Goal: Task Accomplishment & Management: Complete application form

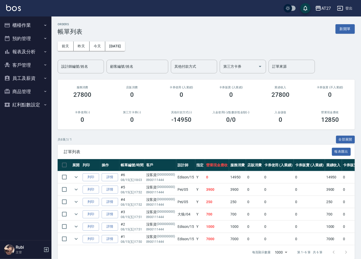
click at [22, 24] on button "櫃檯作業" at bounding box center [25, 25] width 47 height 13
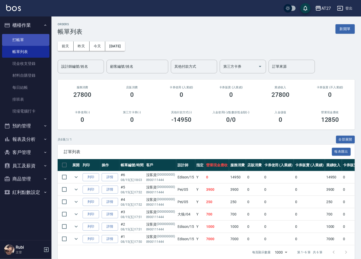
click at [30, 39] on link "打帳單" at bounding box center [25, 40] width 47 height 12
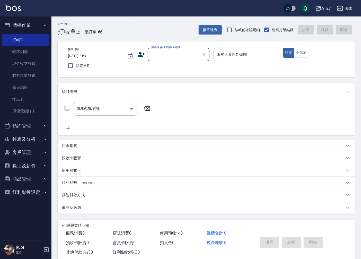
drag, startPoint x: 192, startPoint y: 56, endPoint x: 178, endPoint y: 58, distance: 15.0
click at [192, 55] on input "顧客姓名/手機號碼/編號" at bounding box center [174, 54] width 49 height 9
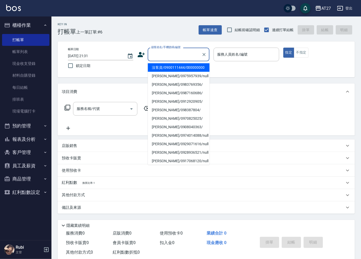
click at [169, 70] on li "沒客資/0900111444/000000000" at bounding box center [179, 67] width 62 height 8
type input "沒客資/0900111444/000000000"
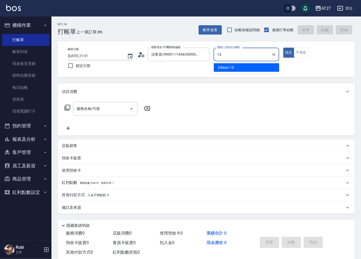
type input "Edison-15"
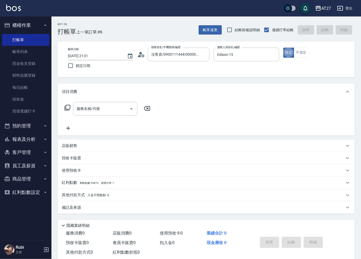
type button "true"
click at [102, 109] on input "服務名稱/代號" at bounding box center [101, 108] width 52 height 9
type input "704"
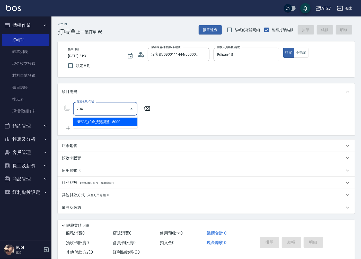
type input "500"
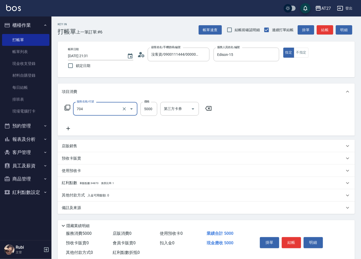
type input "新羽毛鉑金接髮調整(704)"
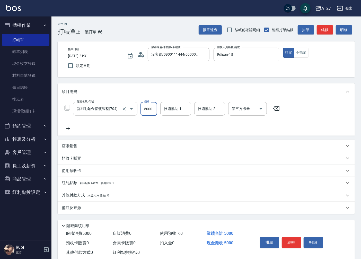
type input "0"
type input "400"
type input "40"
type input "4000"
type input "400"
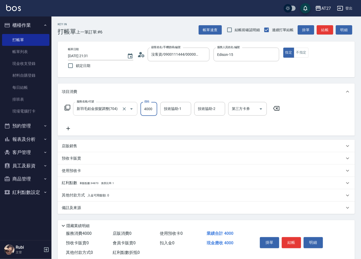
type input "4000"
type input "vivi-13"
click at [288, 247] on button "結帳" at bounding box center [291, 242] width 19 height 11
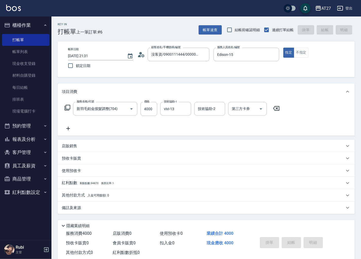
type input "0"
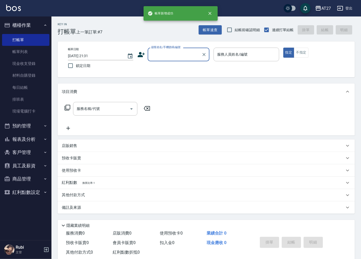
click at [181, 46] on div "帳單日期 [DATE] 21:31 鎖定日期 顧客姓名/手機號碼/編號 顧客姓名/手機號碼/編號 服務人員姓名/編號 服務人員姓名/編號 指定 不指定" at bounding box center [206, 59] width 297 height 36
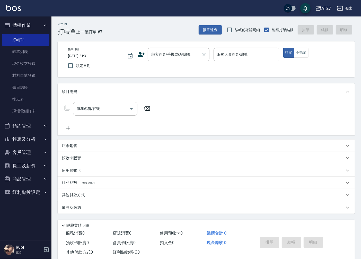
click at [182, 56] on input "顧客姓名/手機號碼/編號" at bounding box center [174, 54] width 49 height 9
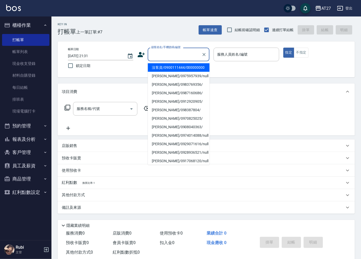
click at [181, 71] on li "沒客資/0900111444/000000000" at bounding box center [179, 67] width 62 height 8
type input "沒客資/0900111444/000000000"
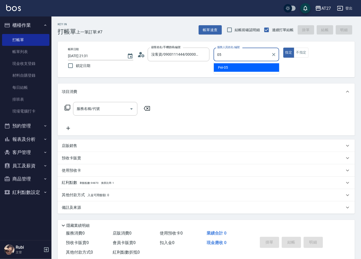
type input "Pei-05"
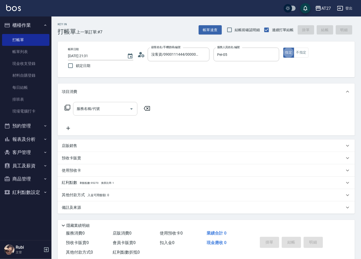
click at [105, 109] on input "服務名稱/代號" at bounding box center [101, 108] width 52 height 9
type input "301"
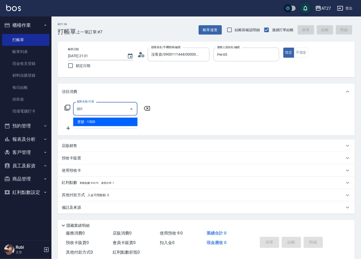
type input "150"
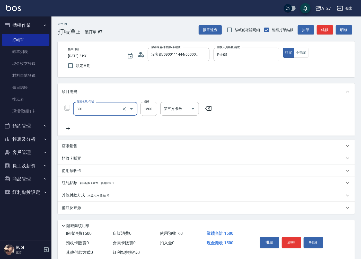
type input "燙髮(301)"
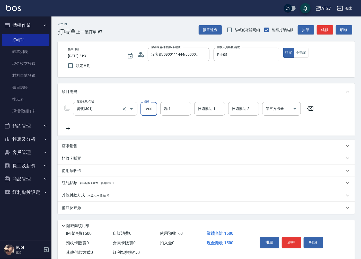
type input "1"
type input "0"
type input "140"
type input "1400"
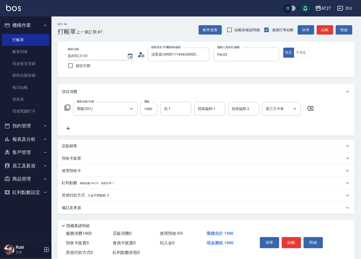
click at [70, 131] on icon at bounding box center [68, 128] width 13 height 6
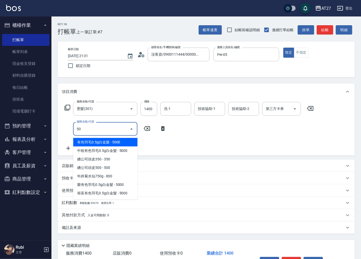
type input "501"
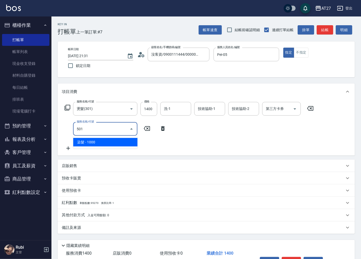
type input "240"
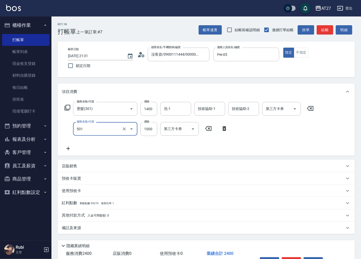
type input "染髮(501)"
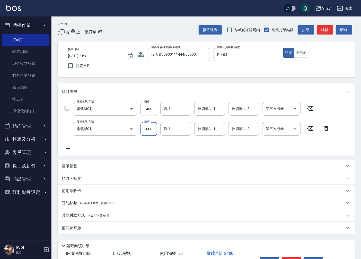
click at [68, 150] on icon at bounding box center [68, 148] width 13 height 6
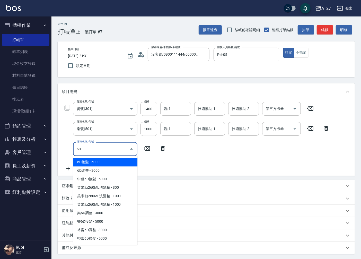
type input "601"
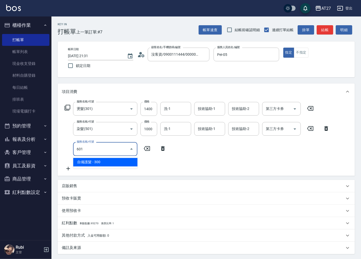
type input "270"
type input "自備護髮(601)"
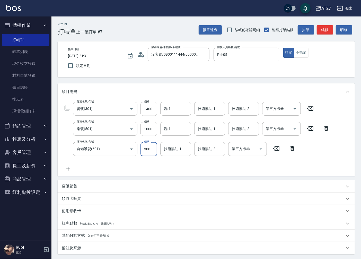
type input "6"
type input "240"
type input "600"
type input "300"
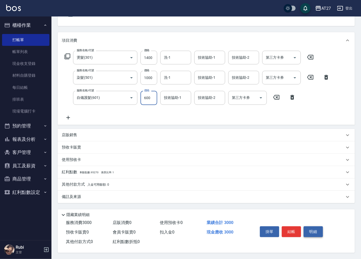
scroll to position [52, 0]
type input "600"
click at [291, 232] on button "結帳" at bounding box center [291, 231] width 19 height 11
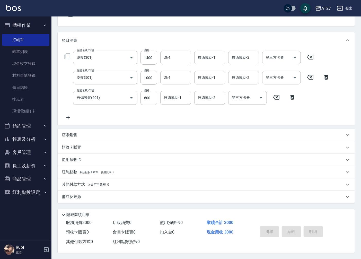
type input "[DATE] 21:32"
type input "0"
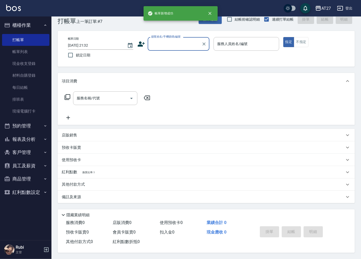
scroll to position [0, 0]
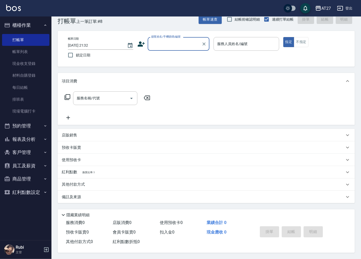
click at [174, 43] on input "顧客姓名/手機號碼/編號" at bounding box center [174, 43] width 49 height 9
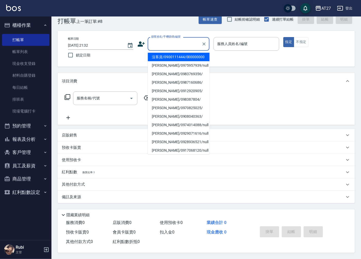
click at [176, 57] on li "沒客資/0900111444/000000000" at bounding box center [179, 57] width 62 height 8
type input "沒客資/0900111444/000000000"
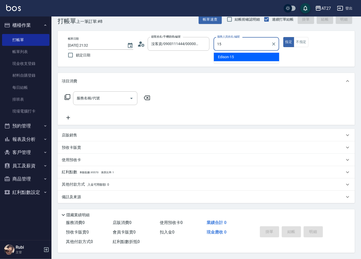
type input "Edison-15"
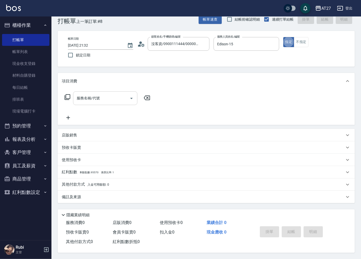
click at [104, 99] on input "服務名稱/代號" at bounding box center [101, 98] width 52 height 9
type input "704"
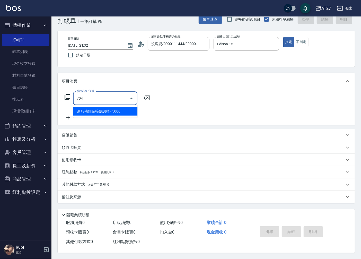
type input "500"
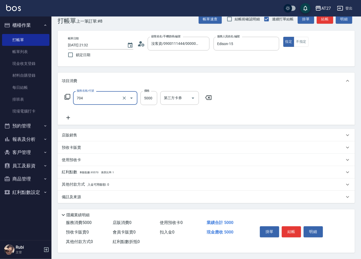
type input "新羽毛鉑金接髮調整(704)"
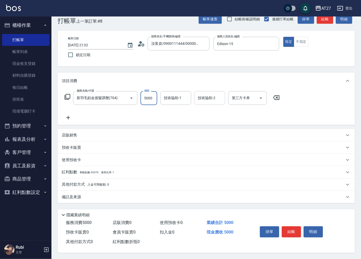
type input "2"
type input "0"
type input "275"
type input "270"
type input "2750"
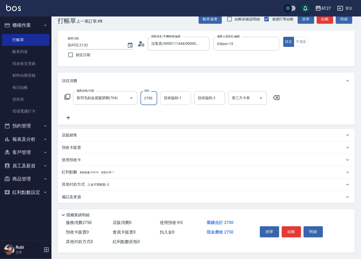
click at [168, 95] on div "技術協助-1 技術協助-1" at bounding box center [175, 98] width 31 height 14
type input "星星-10"
click at [150, 98] on input "2750" at bounding box center [149, 98] width 17 height 14
type input "0"
type input "12"
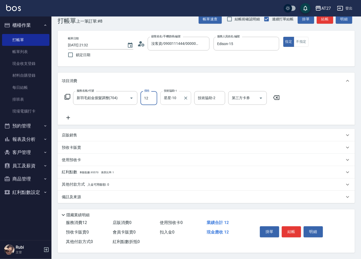
type input "10"
type input "125"
type input "120"
type input "1250"
click at [289, 231] on button "結帳" at bounding box center [291, 231] width 19 height 11
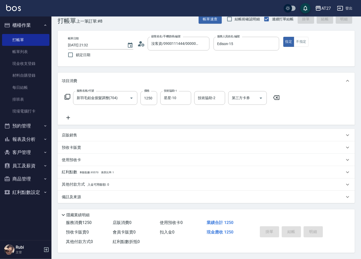
type input "0"
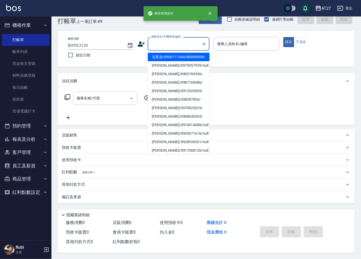
click at [172, 43] on input "顧客姓名/手機號碼/編號" at bounding box center [174, 43] width 49 height 9
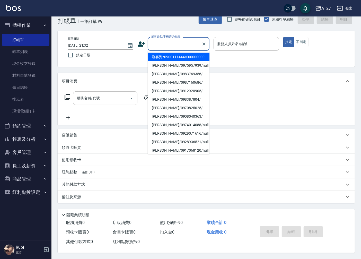
click at [179, 60] on li "沒客資/0900111444/000000000" at bounding box center [179, 57] width 62 height 8
type input "沒客資/0900111444/000000000"
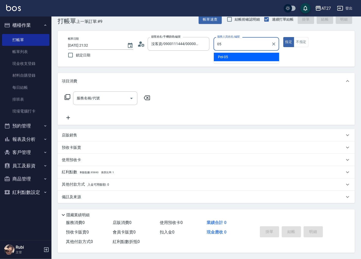
type input "Pei-05"
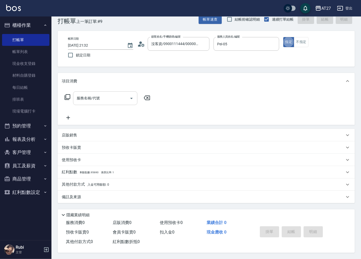
click at [97, 94] on input "服務名稱/代號" at bounding box center [101, 98] width 52 height 9
type input "301"
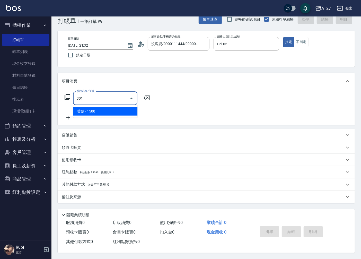
type input "150"
type input "燙髮(301)"
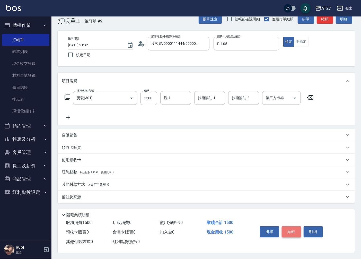
click at [296, 227] on button "結帳" at bounding box center [291, 231] width 19 height 11
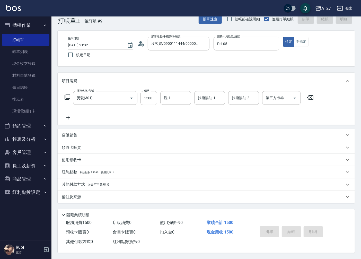
type input "[DATE] 21:33"
type input "0"
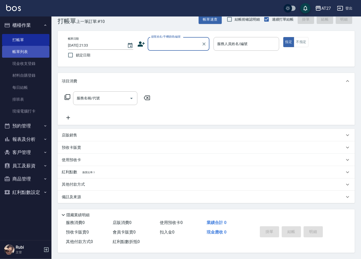
click at [23, 50] on link "帳單列表" at bounding box center [25, 52] width 47 height 12
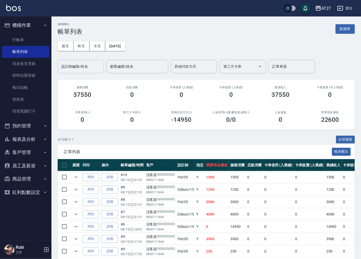
click at [82, 66] on input "設計師編號/姓名" at bounding box center [81, 66] width 42 height 9
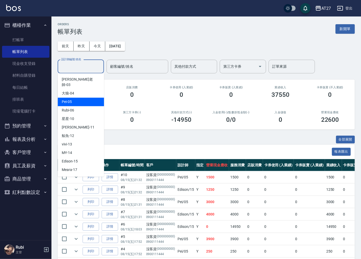
click at [84, 98] on div "Pei -05" at bounding box center [81, 102] width 46 height 8
type input "Pei-05"
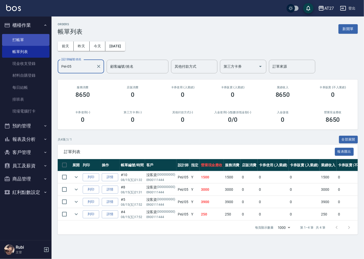
click at [23, 37] on link "打帳單" at bounding box center [25, 40] width 47 height 12
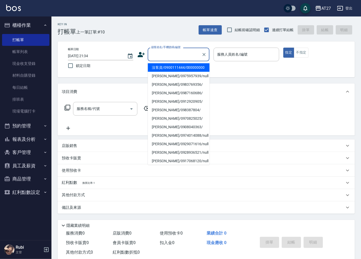
click at [176, 53] on input "顧客姓名/手機號碼/編號" at bounding box center [174, 54] width 49 height 9
click at [176, 69] on li "沒客資/0900111444/000000000" at bounding box center [179, 67] width 62 height 8
type input "沒客資/0900111444/000000000"
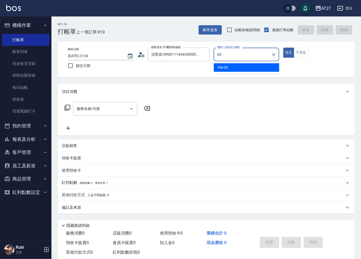
type input "05"
type button "true"
type input "Pei-05"
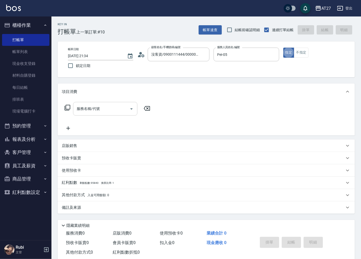
click at [115, 111] on input "服務名稱/代號" at bounding box center [101, 108] width 52 height 9
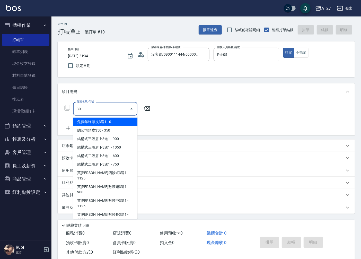
type input "301"
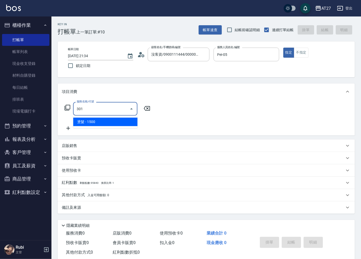
type input "150"
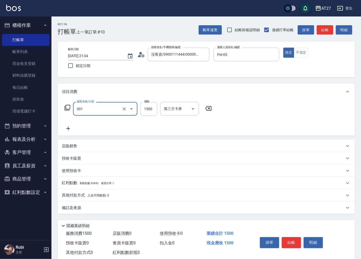
type input "燙髮(301)"
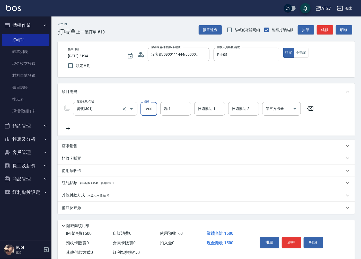
type input "1"
type input "0"
type input "140"
type input "1400"
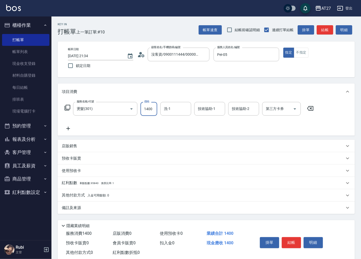
click at [68, 129] on icon at bounding box center [68, 128] width 13 height 6
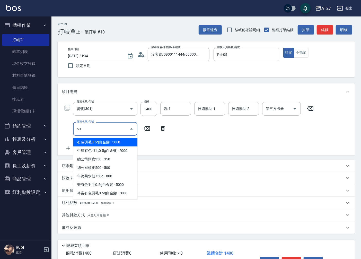
type input "501"
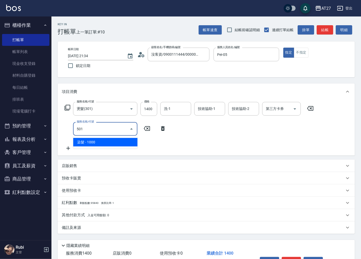
type input "240"
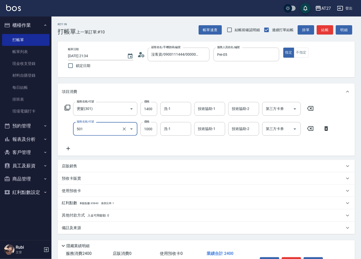
type input "染髮(501)"
click at [70, 148] on icon at bounding box center [68, 148] width 13 height 6
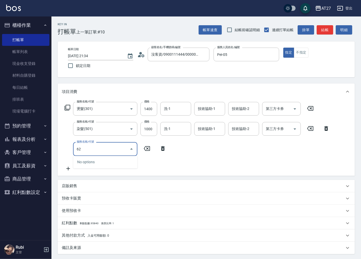
type input "629"
type input "480"
type input "京煥羽護髮短(629)"
click at [148, 148] on input "2400" at bounding box center [149, 149] width 17 height 14
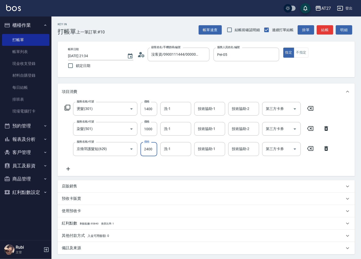
type input "2"
type input "240"
type input "250"
type input "260"
type input "2500"
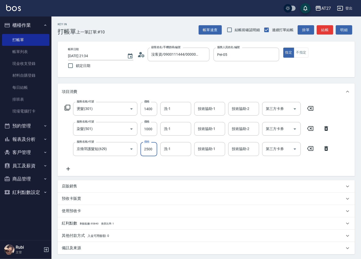
type input "490"
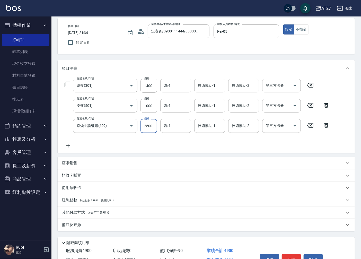
scroll to position [52, 0]
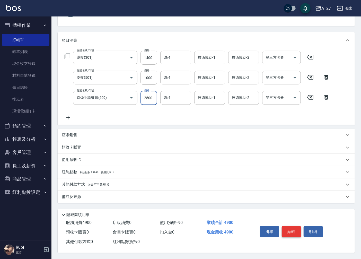
type input "2500"
click at [296, 229] on button "結帳" at bounding box center [291, 231] width 19 height 11
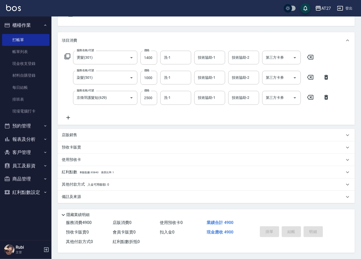
type input "0"
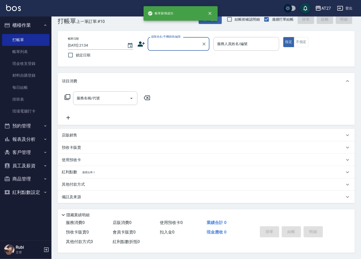
scroll to position [0, 0]
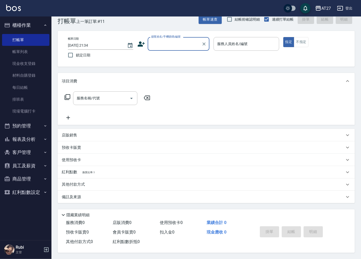
drag, startPoint x: 32, startPoint y: 52, endPoint x: 86, endPoint y: 81, distance: 61.2
click at [32, 52] on link "帳單列表" at bounding box center [25, 52] width 47 height 12
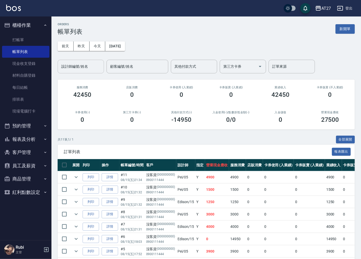
click at [81, 68] on input "設計師編號/姓名" at bounding box center [81, 66] width 42 height 9
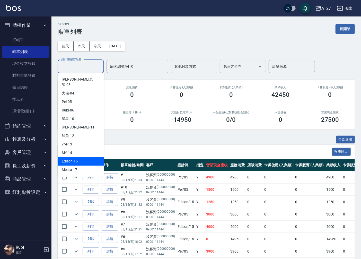
click at [85, 157] on div "Edison -15" at bounding box center [81, 161] width 46 height 8
type input "Edison-15"
